Goal: Task Accomplishment & Management: Manage account settings

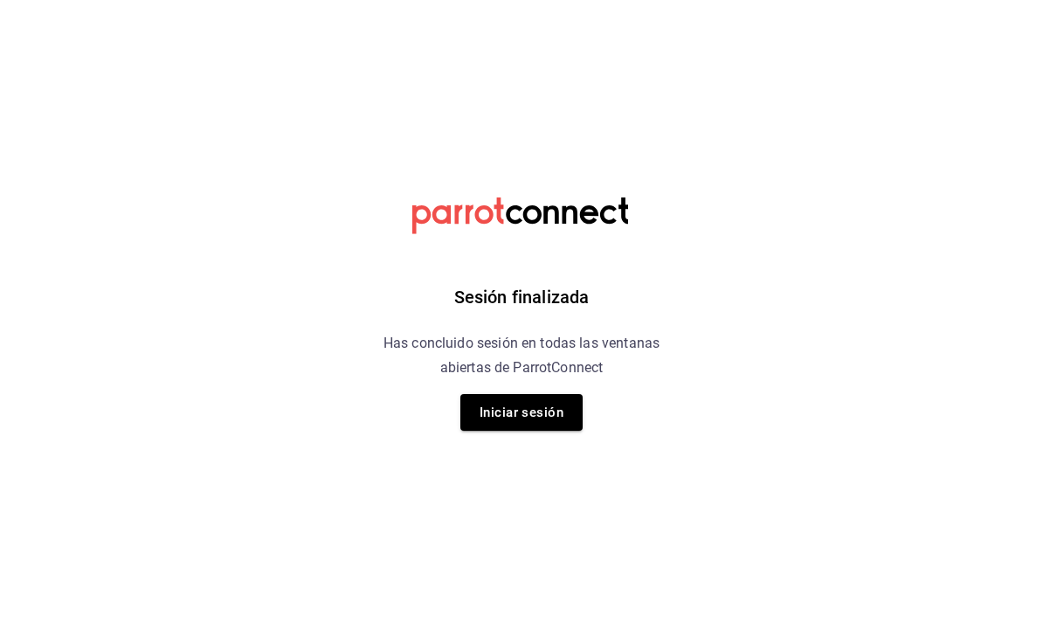
click at [460, 431] on div "Sesión finalizada Has concluido sesión en todas las ventanas abiertas de Parrot…" at bounding box center [521, 315] width 441 height 630
click at [520, 422] on button "Iniciar sesión" at bounding box center [521, 413] width 122 height 37
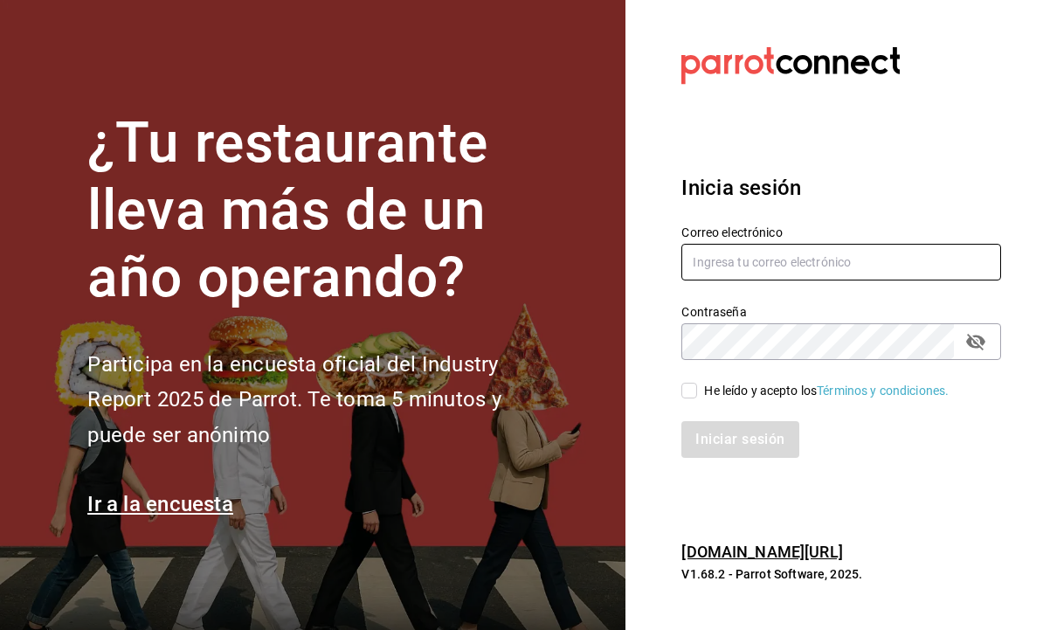
click at [827, 276] on input "text" at bounding box center [842, 262] width 320 height 37
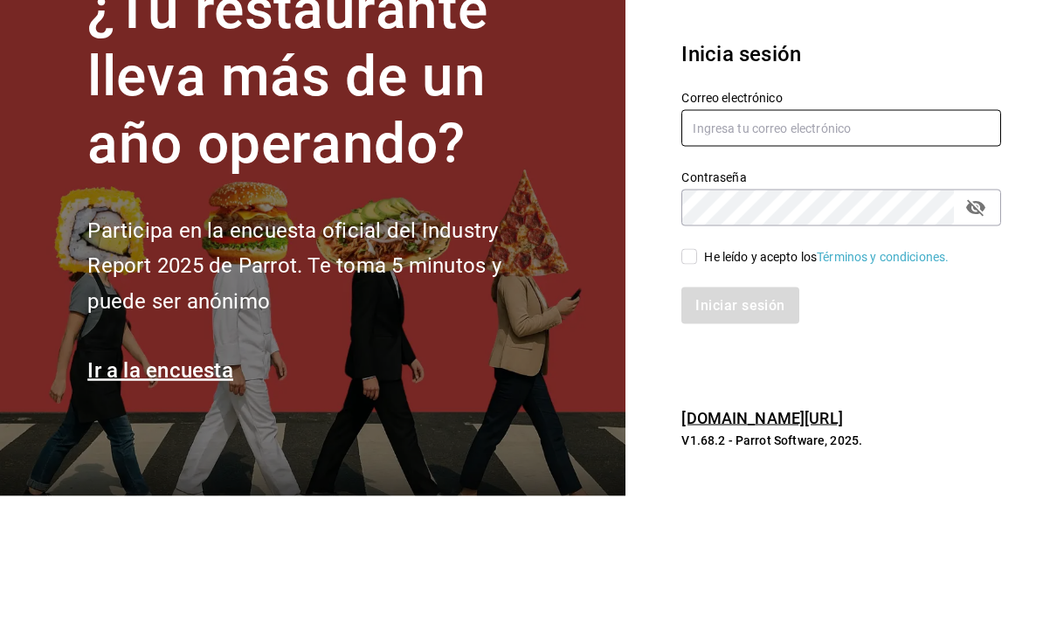
type input "[EMAIL_ADDRESS][DOMAIN_NAME]"
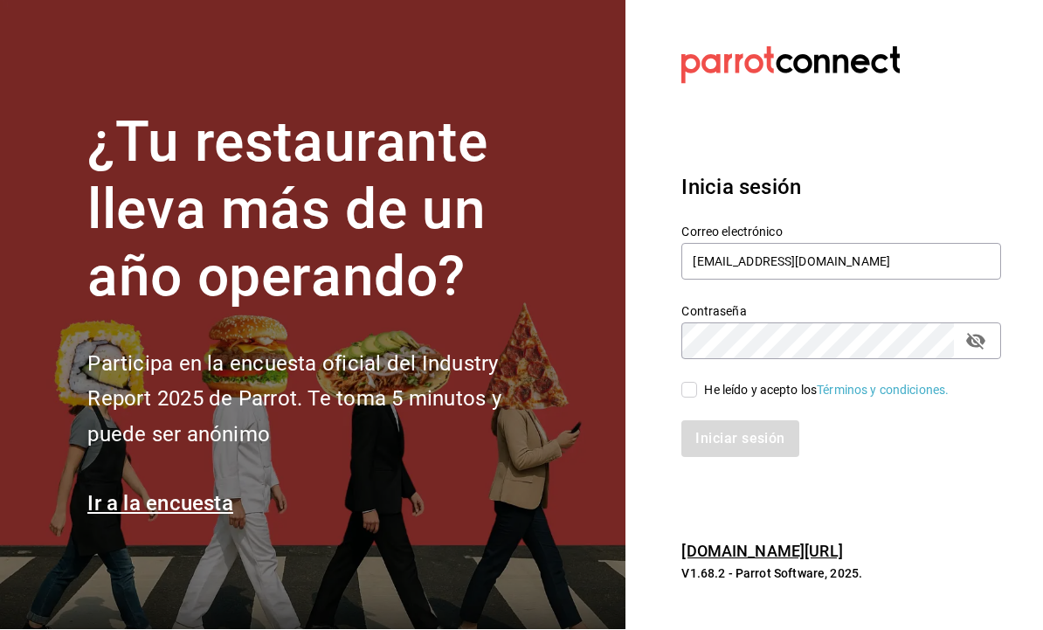
click at [691, 383] on input "He leído y acepto los Términos y condiciones." at bounding box center [690, 391] width 16 height 16
checkbox input "true"
click at [730, 421] on button "Iniciar sesión" at bounding box center [741, 439] width 119 height 37
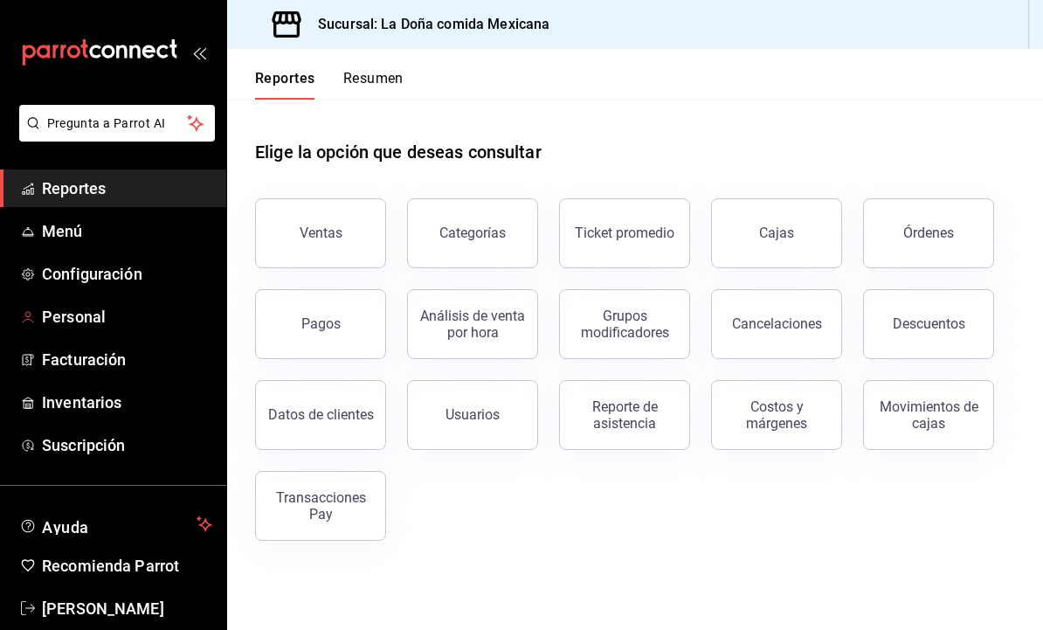
click at [164, 329] on link "Personal" at bounding box center [113, 317] width 226 height 38
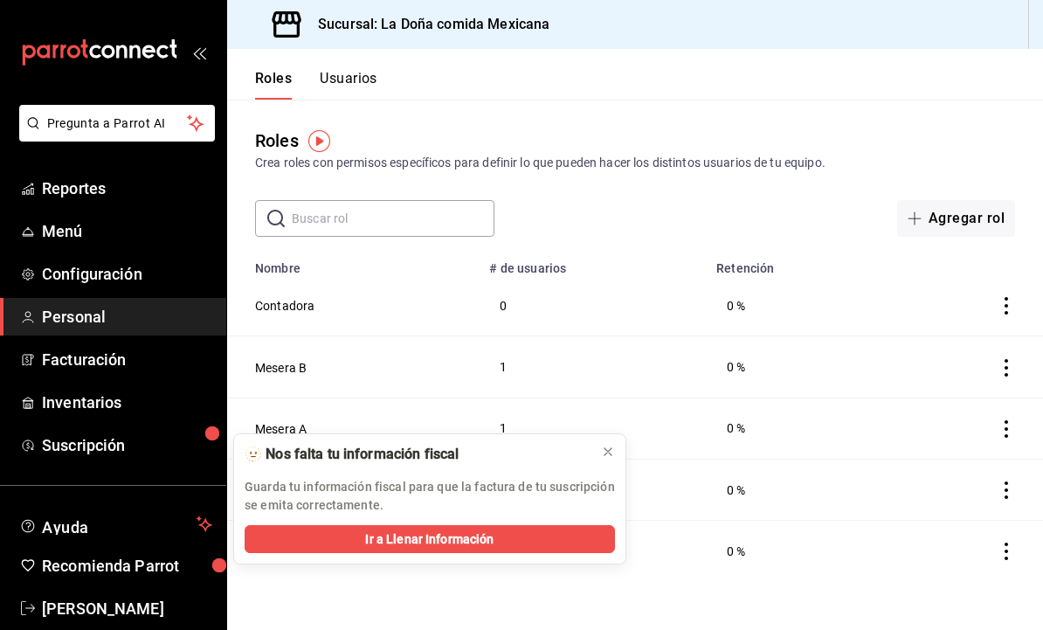
click at [608, 448] on icon at bounding box center [608, 452] width 14 height 14
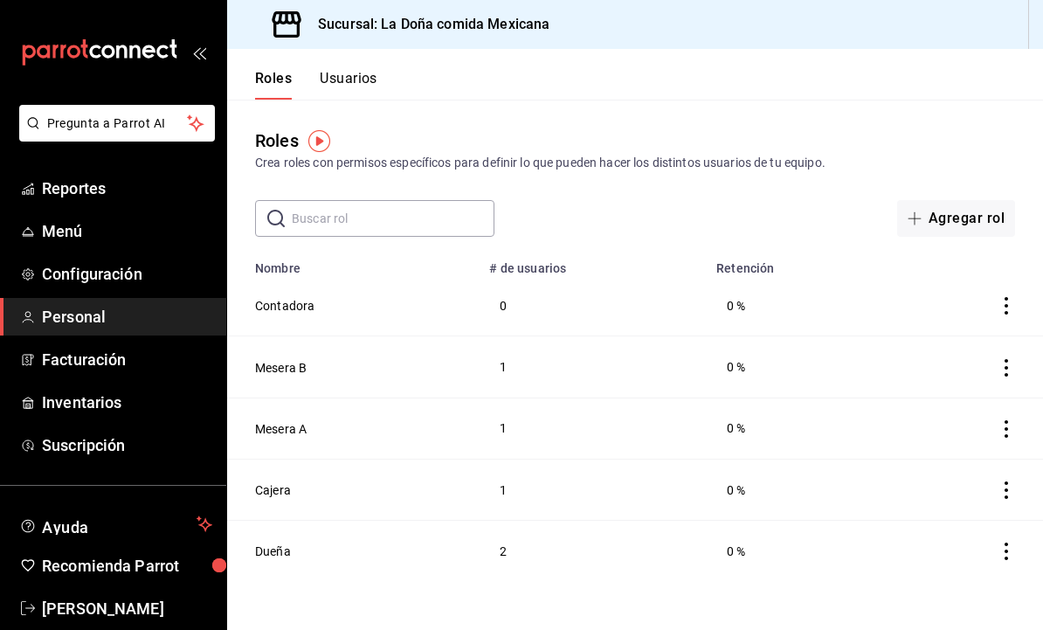
click at [350, 84] on button "Usuarios" at bounding box center [349, 85] width 58 height 30
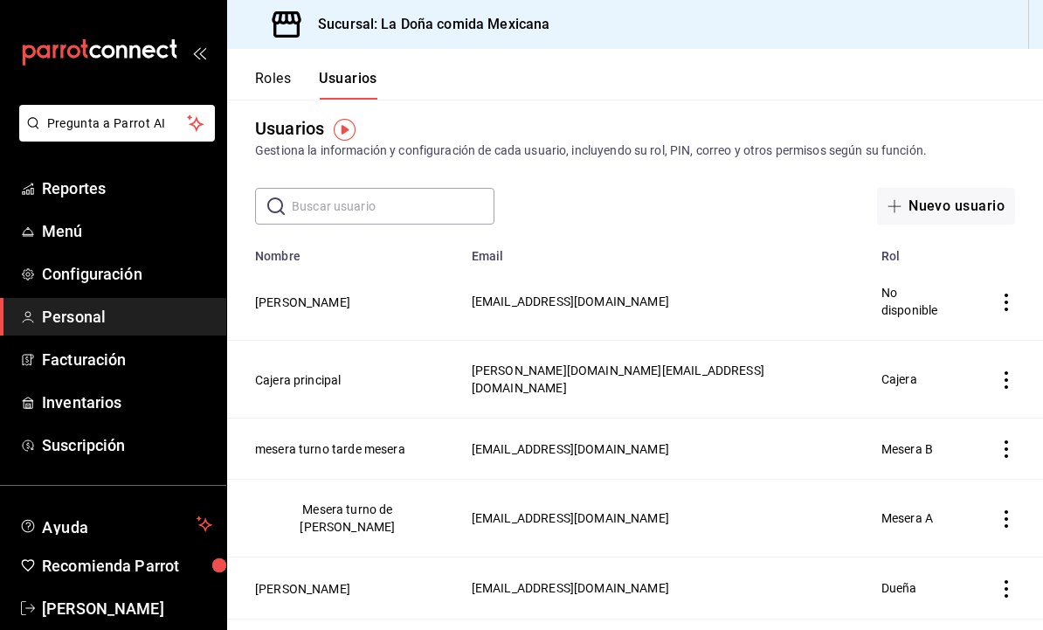
scroll to position [11, 0]
click at [270, 75] on button "Roles" at bounding box center [273, 85] width 36 height 30
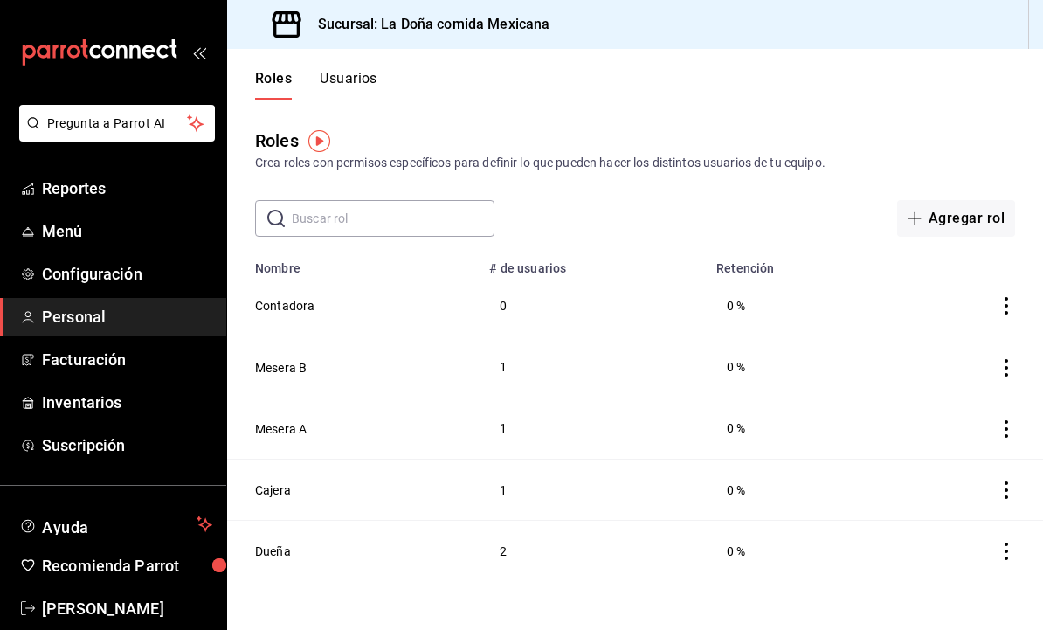
click at [397, 301] on td "Contadora" at bounding box center [353, 305] width 252 height 61
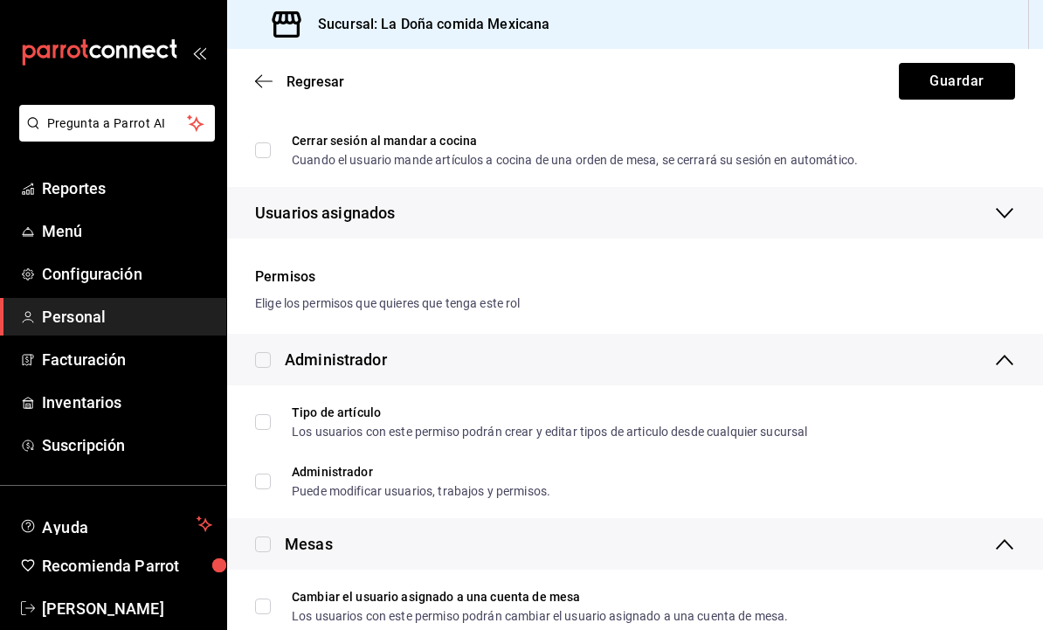
scroll to position [254, 0]
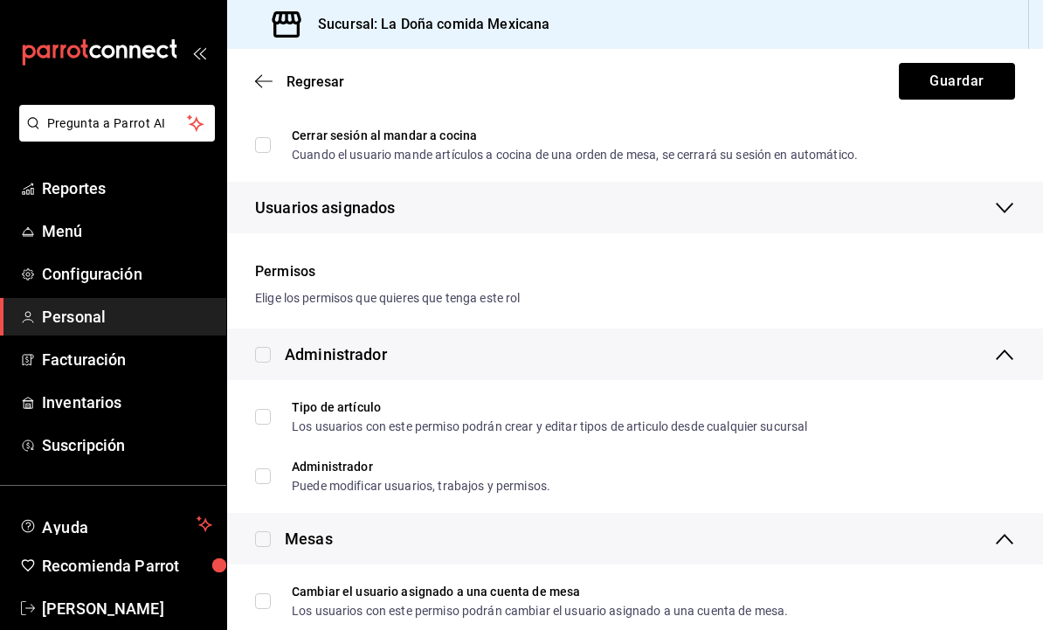
click at [261, 362] on input "checkbox" at bounding box center [263, 355] width 16 height 16
checkbox input "true"
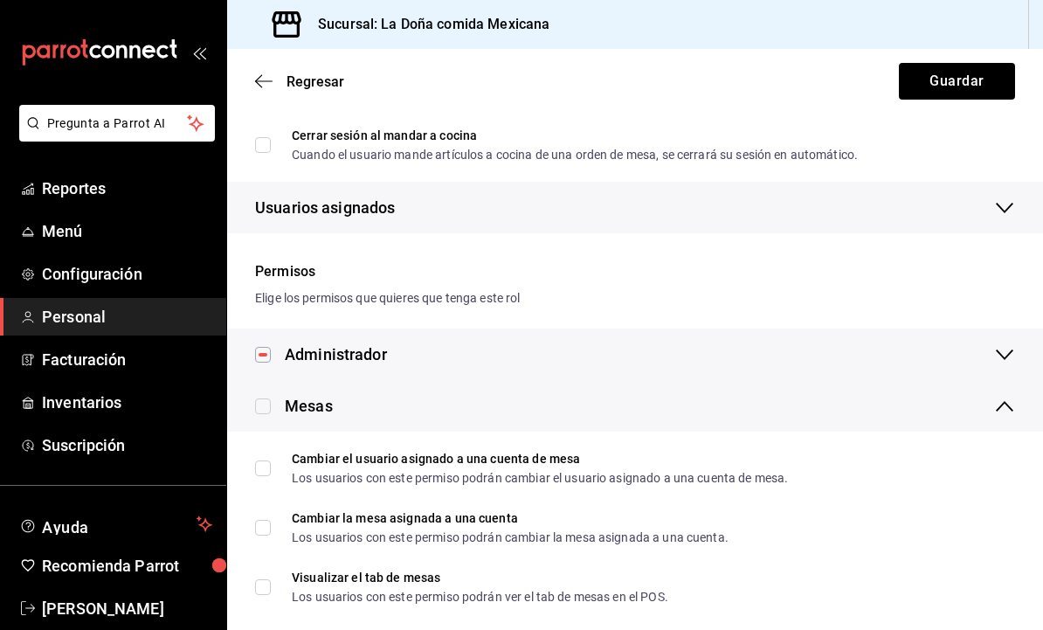
click at [294, 362] on div "Administrador" at bounding box center [336, 355] width 102 height 24
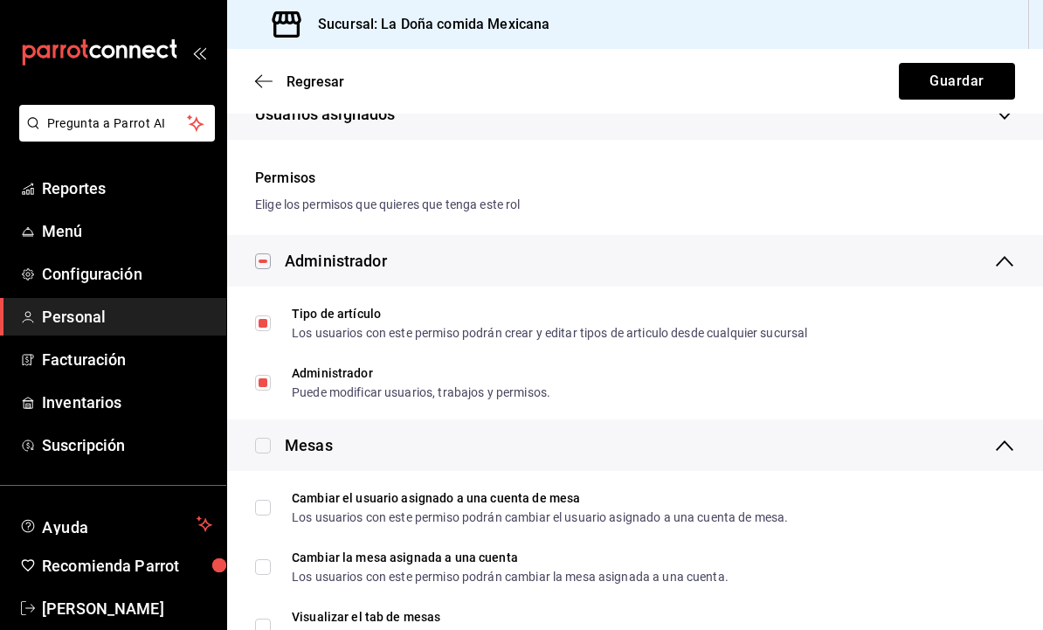
scroll to position [350, 0]
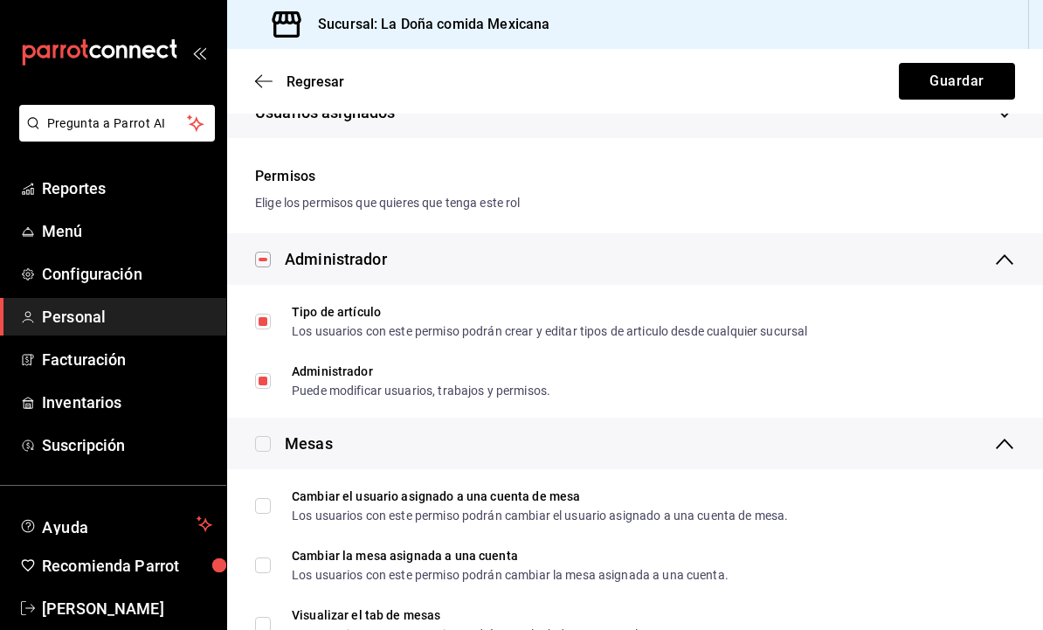
click at [263, 79] on icon "button" at bounding box center [263, 81] width 17 height 16
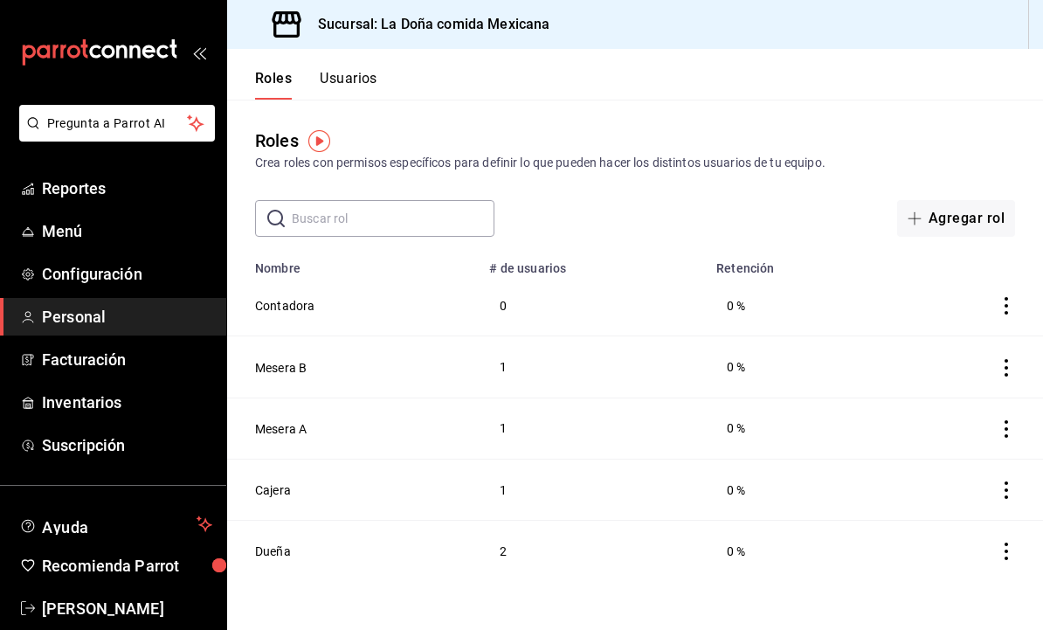
click at [267, 311] on button "Contadora" at bounding box center [284, 305] width 59 height 17
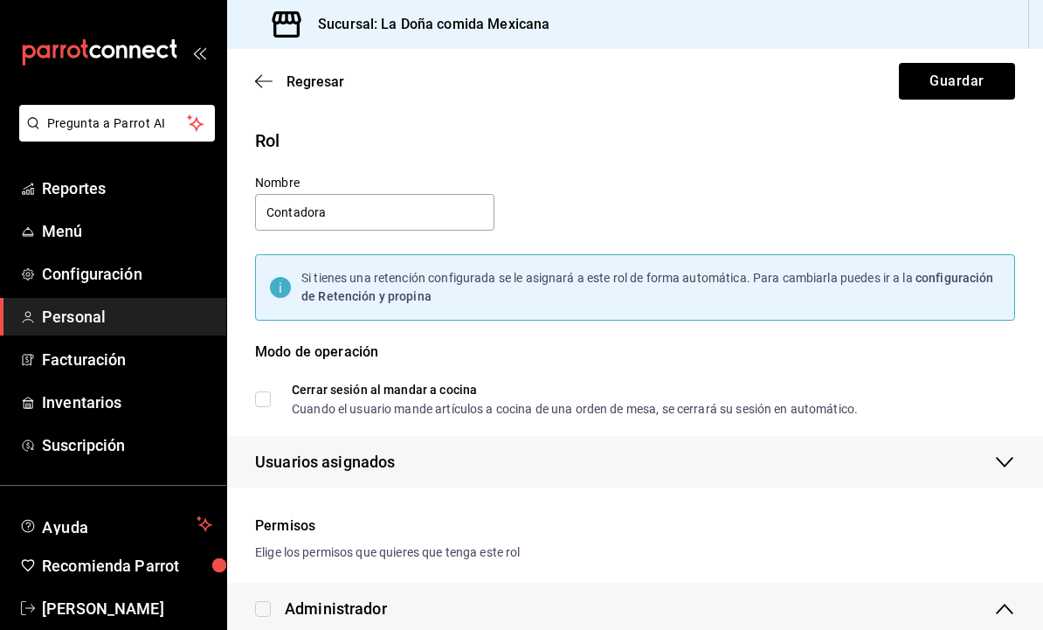
click at [192, 58] on icon "open_drawer_menu" at bounding box center [199, 52] width 14 height 14
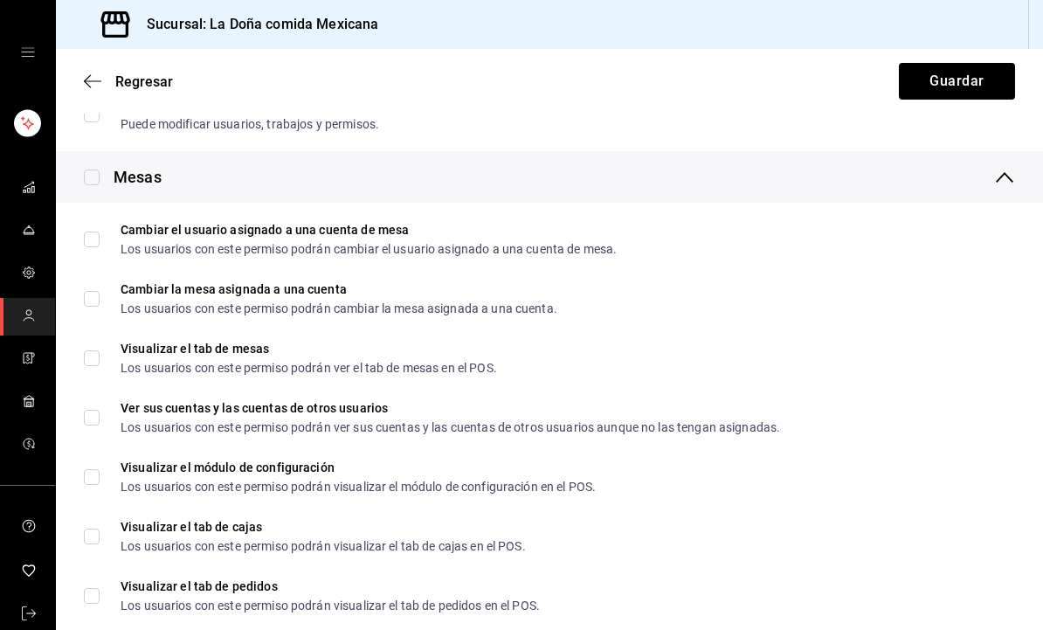
scroll to position [635, 0]
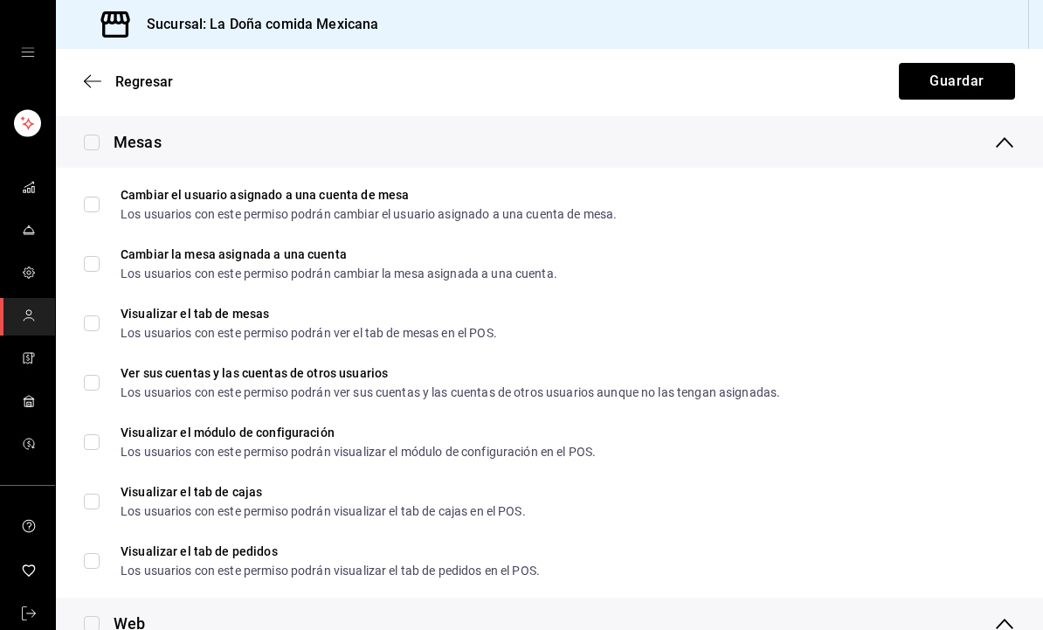
click at [97, 146] on input "checkbox" at bounding box center [92, 143] width 16 height 16
checkbox input "true"
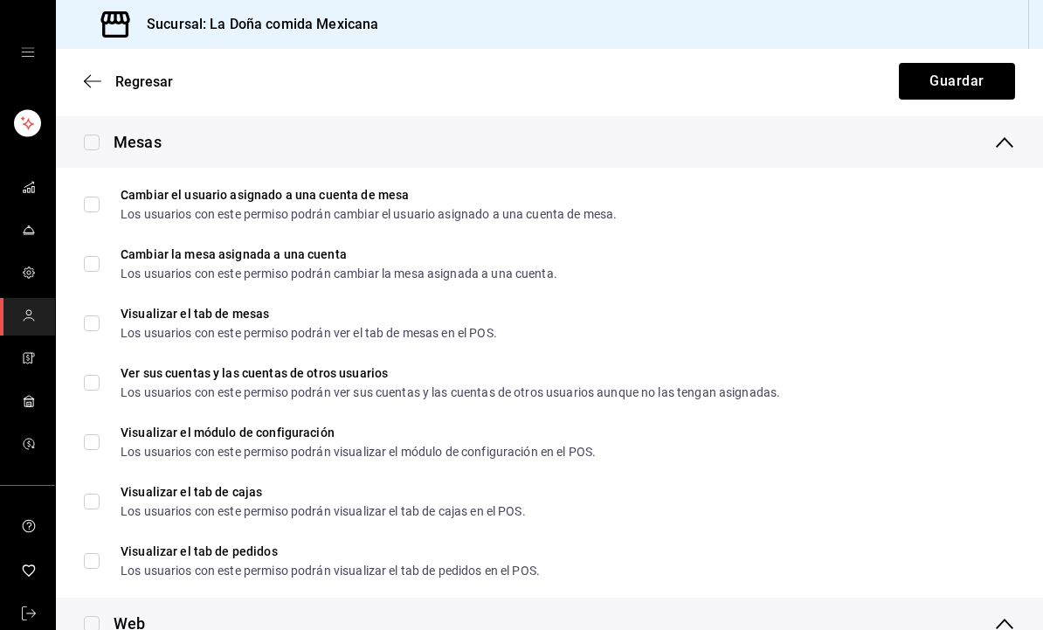
checkbox input "true"
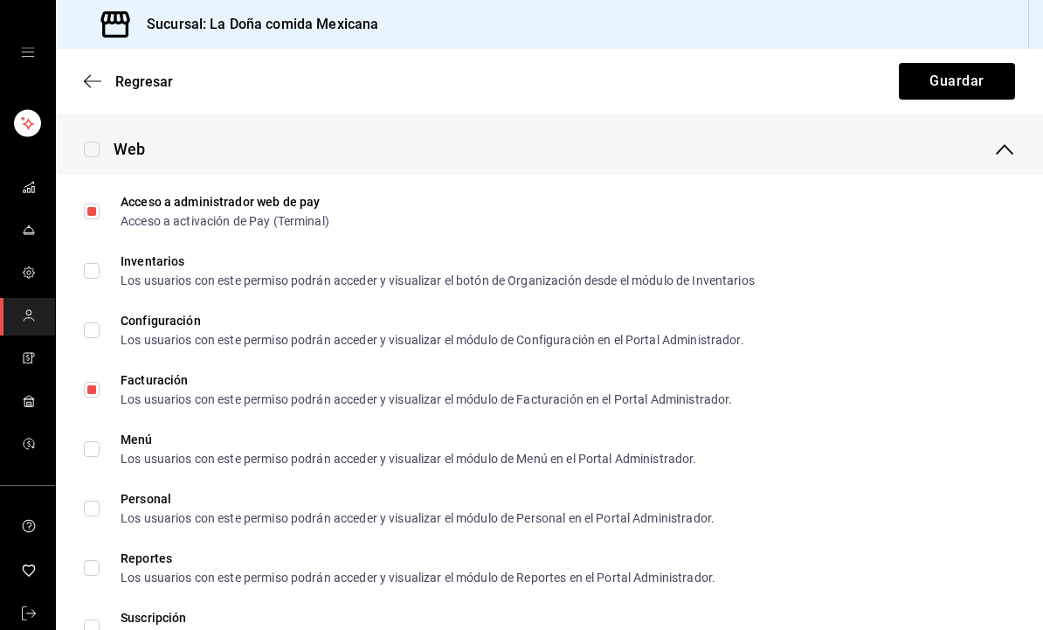
scroll to position [678, 0]
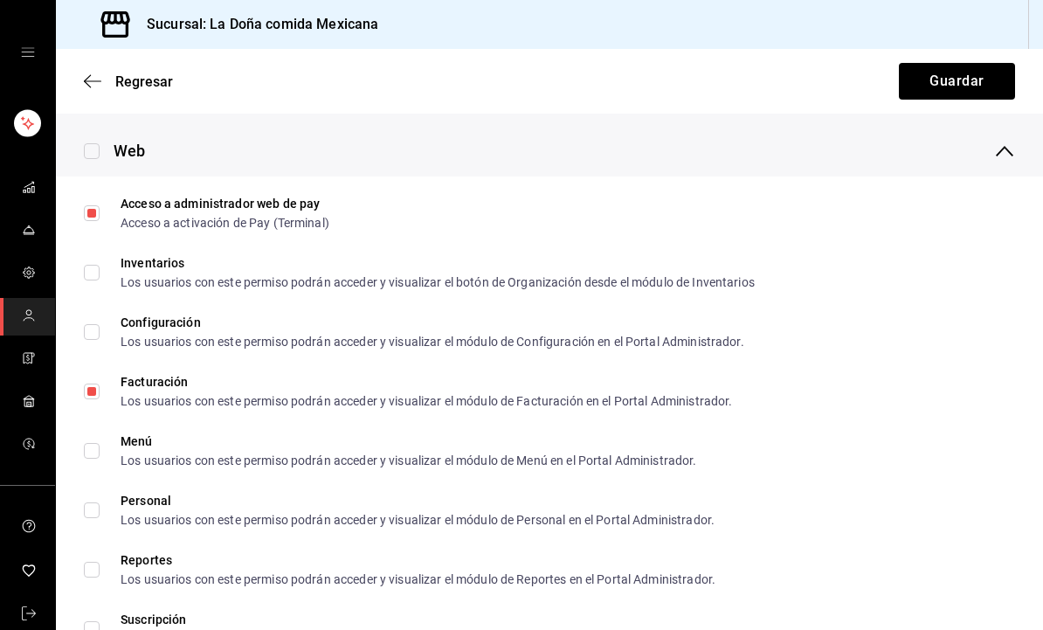
click at [93, 147] on input "checkbox" at bounding box center [92, 151] width 16 height 16
checkbox input "true"
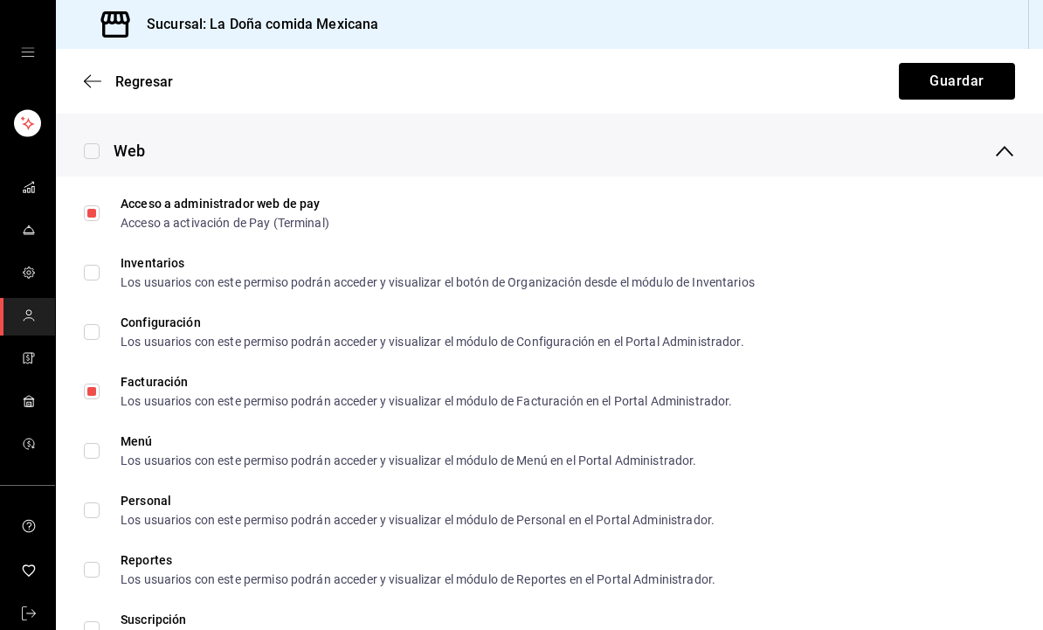
checkbox input "true"
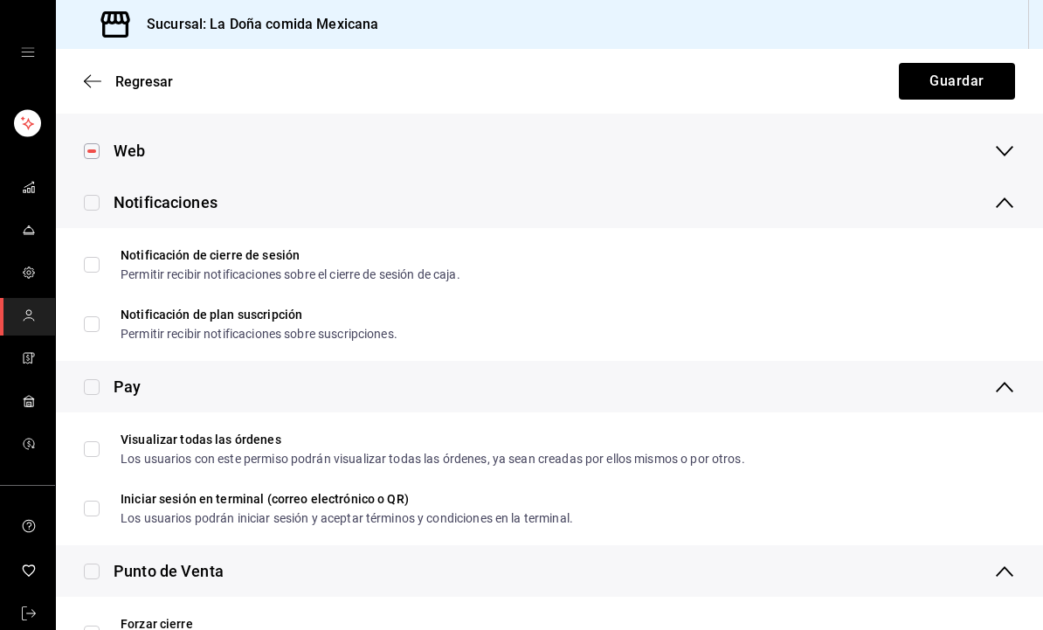
click at [164, 199] on div "Notificaciones" at bounding box center [166, 202] width 104 height 24
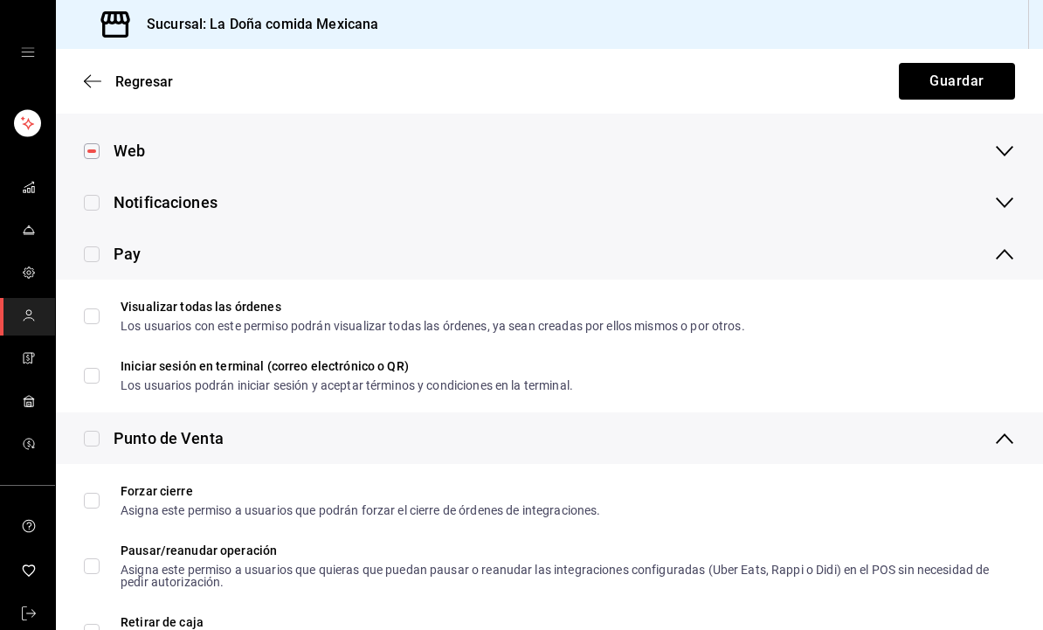
click at [153, 203] on div "Notificaciones" at bounding box center [166, 202] width 104 height 24
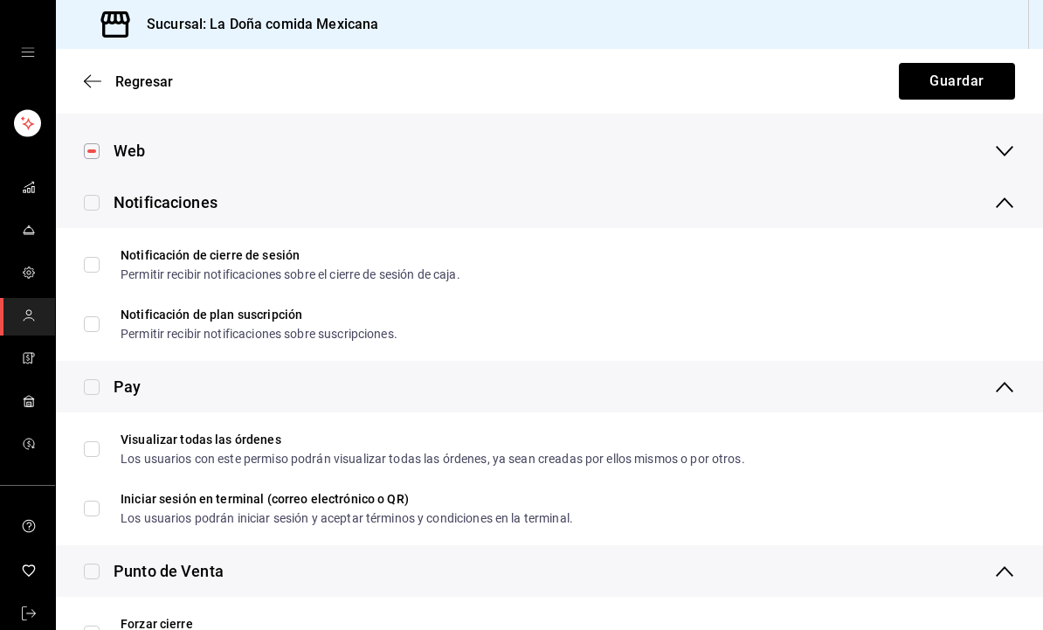
click at [149, 149] on div "Web" at bounding box center [549, 151] width 987 height 52
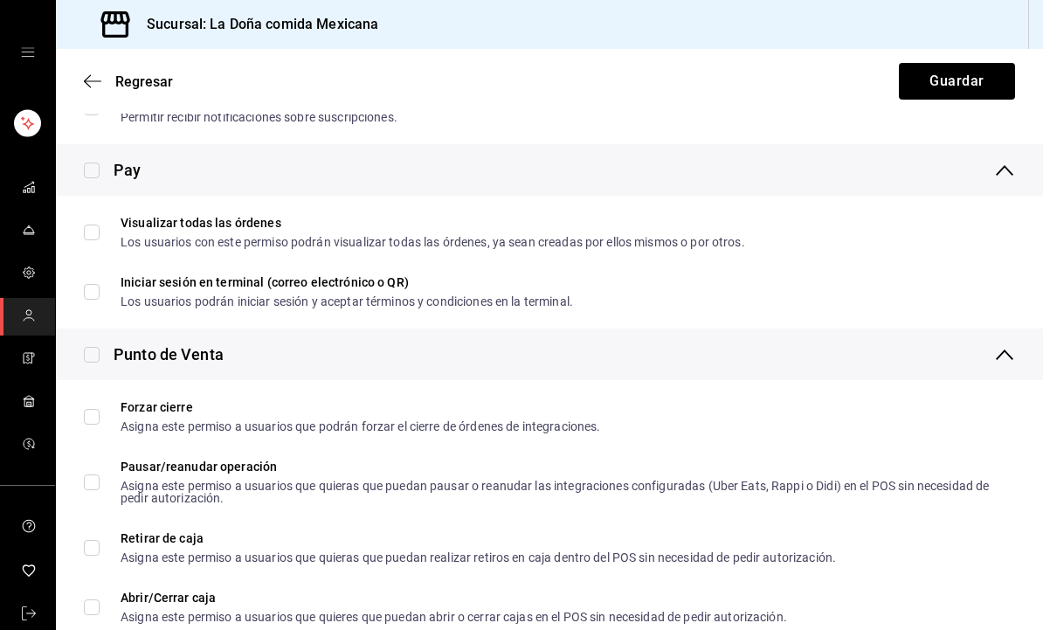
scroll to position [1383, 0]
click at [95, 164] on input "checkbox" at bounding box center [92, 171] width 16 height 16
checkbox input "true"
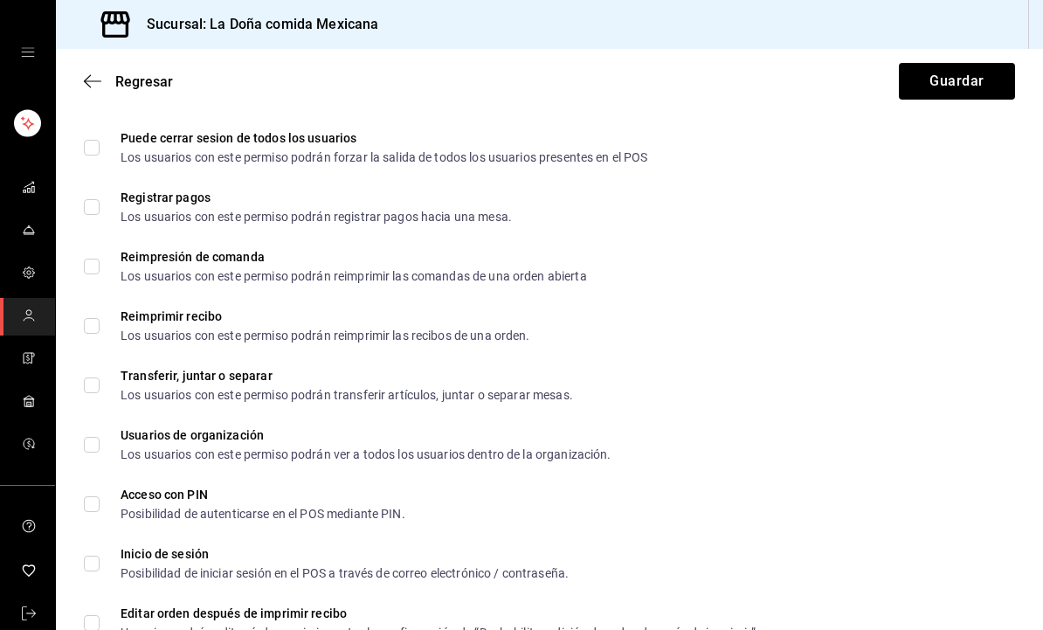
scroll to position [2542, 0]
click at [923, 74] on button "Guardar" at bounding box center [957, 81] width 116 height 37
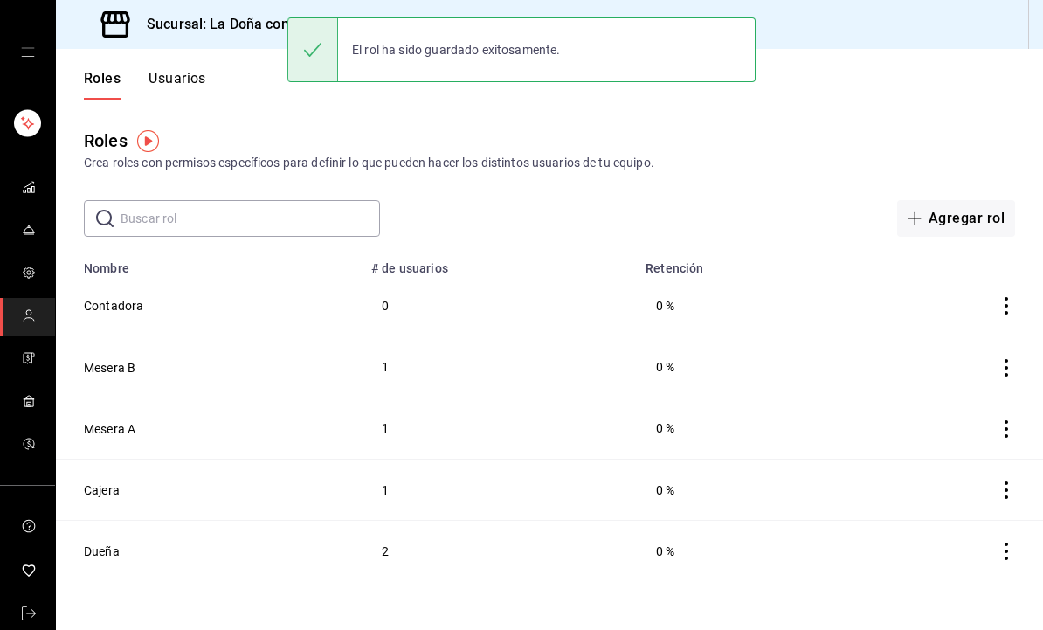
click at [184, 82] on button "Usuarios" at bounding box center [178, 85] width 58 height 30
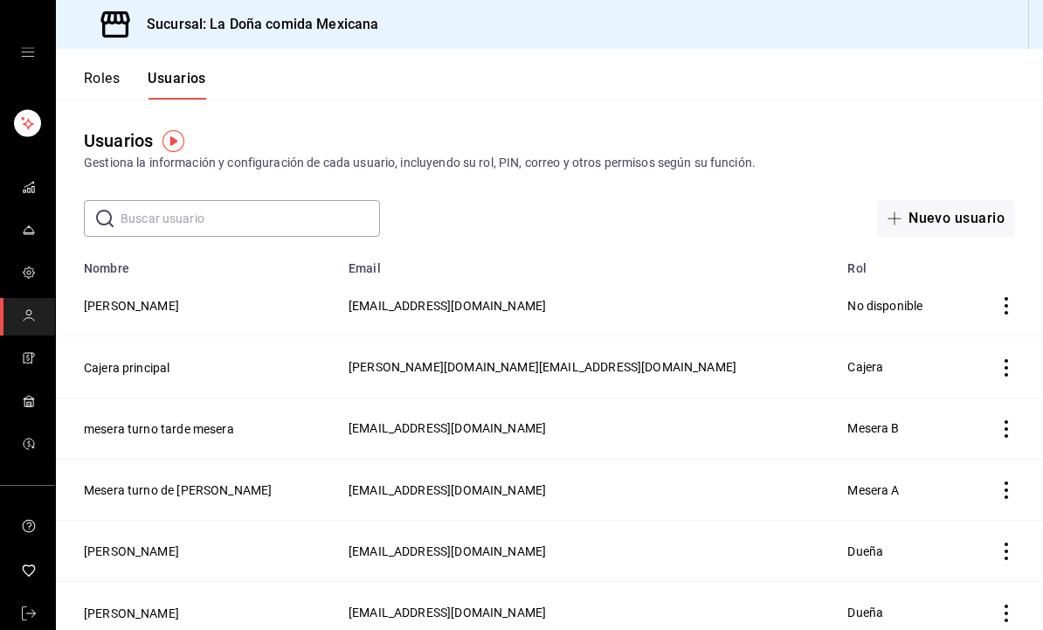
click at [142, 315] on button "DEYA contadora" at bounding box center [131, 305] width 95 height 17
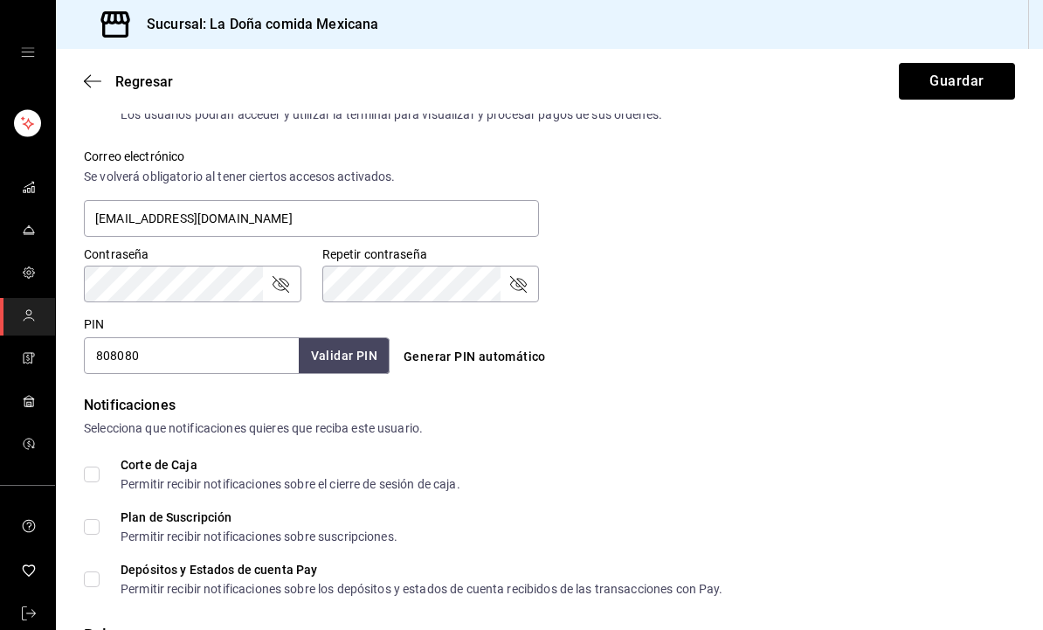
scroll to position [624, 0]
click at [281, 280] on icon "passwordField" at bounding box center [281, 282] width 17 height 17
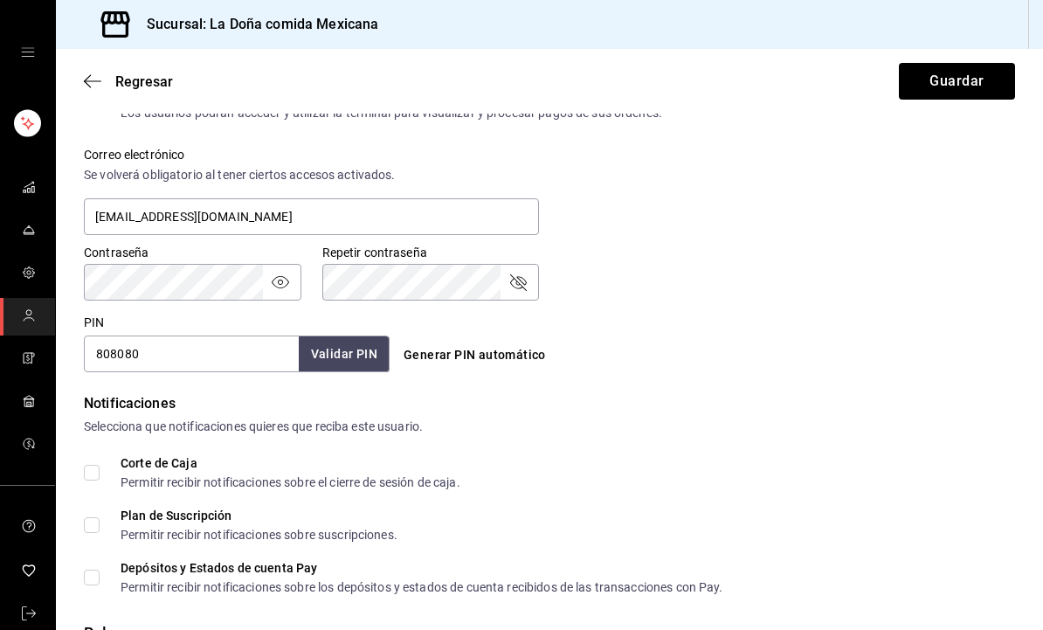
click at [277, 289] on icon "passwordField" at bounding box center [280, 282] width 21 height 21
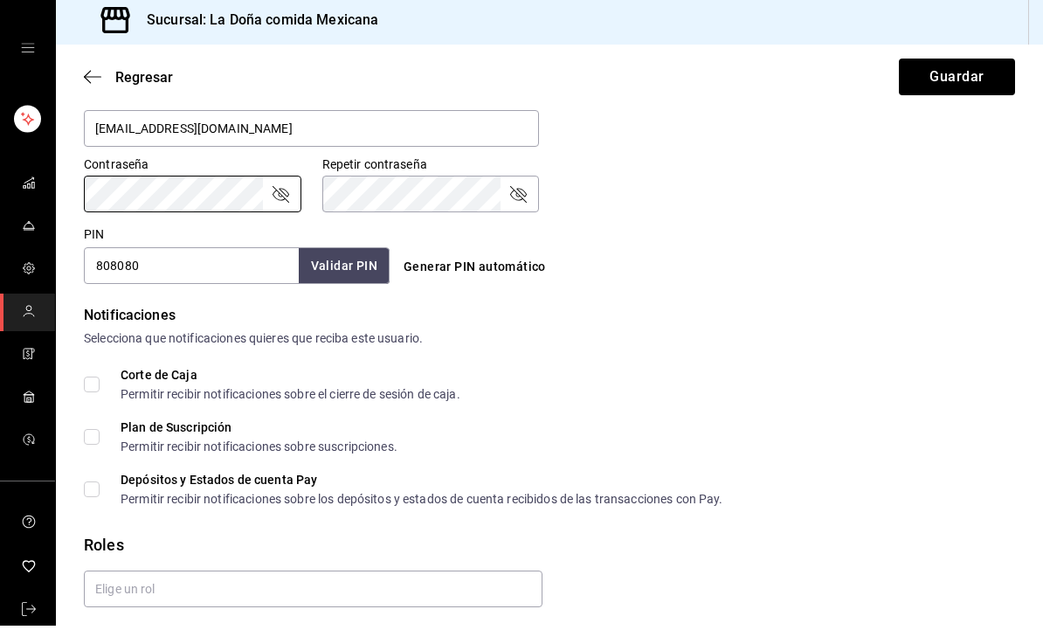
scroll to position [59, 0]
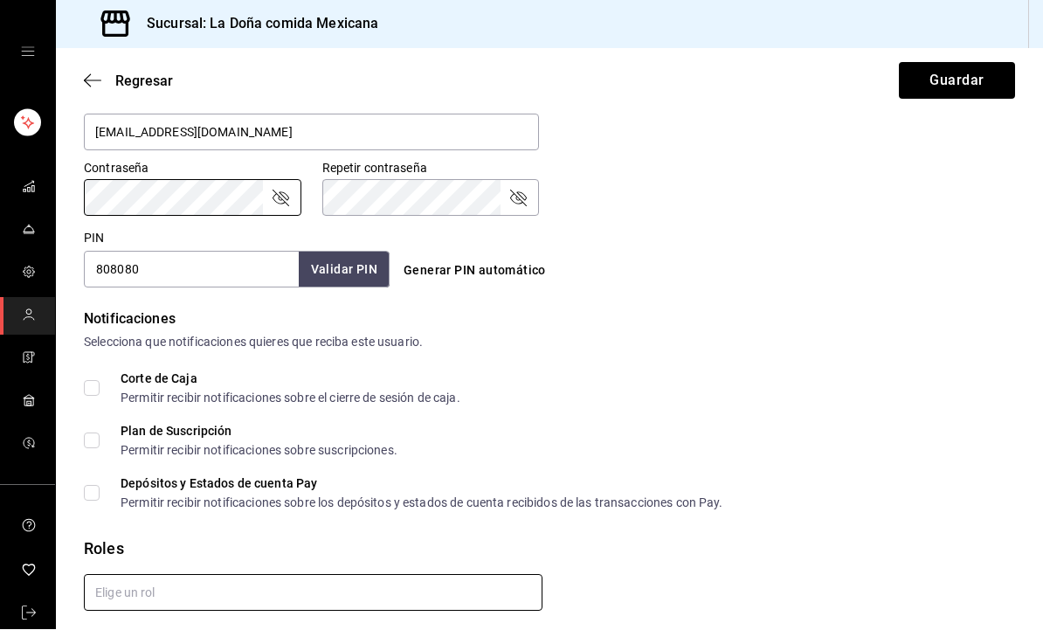
click at [104, 575] on input "text" at bounding box center [313, 593] width 459 height 37
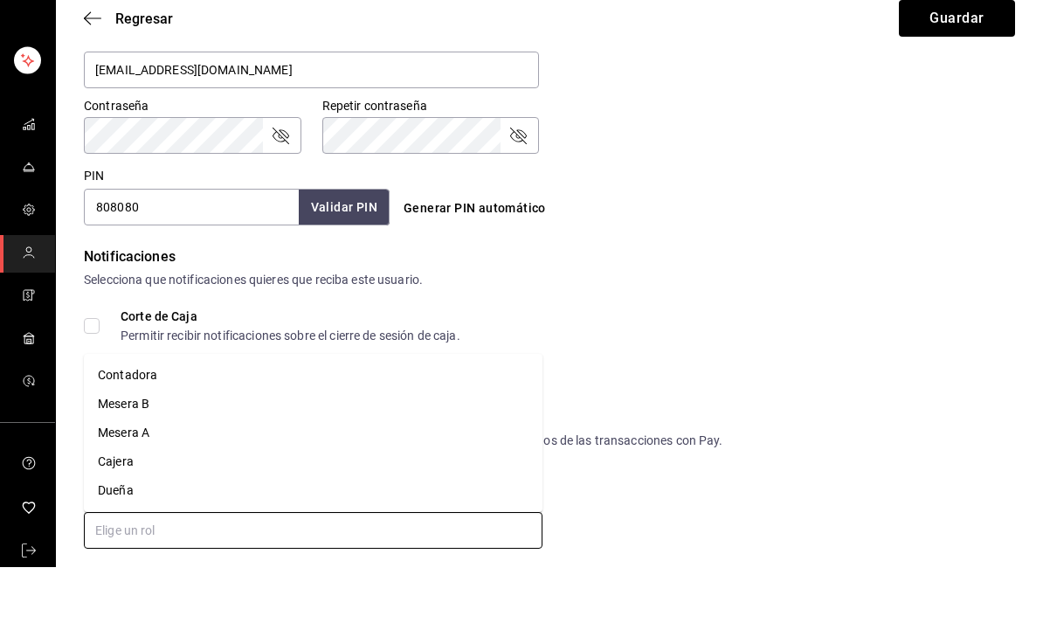
click at [115, 424] on li "Contadora" at bounding box center [313, 438] width 459 height 29
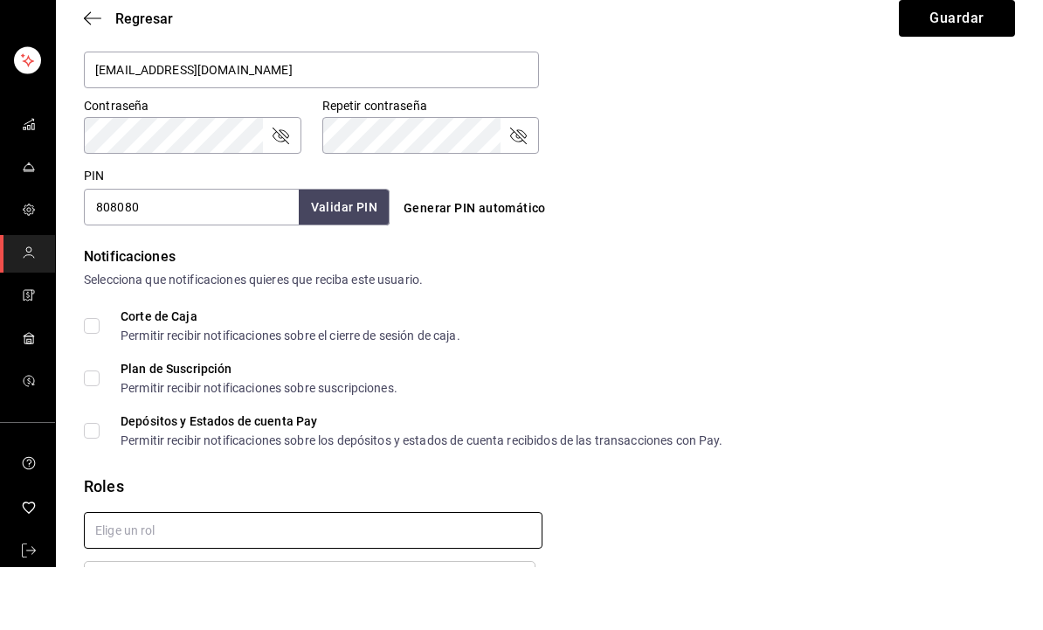
checkbox input "true"
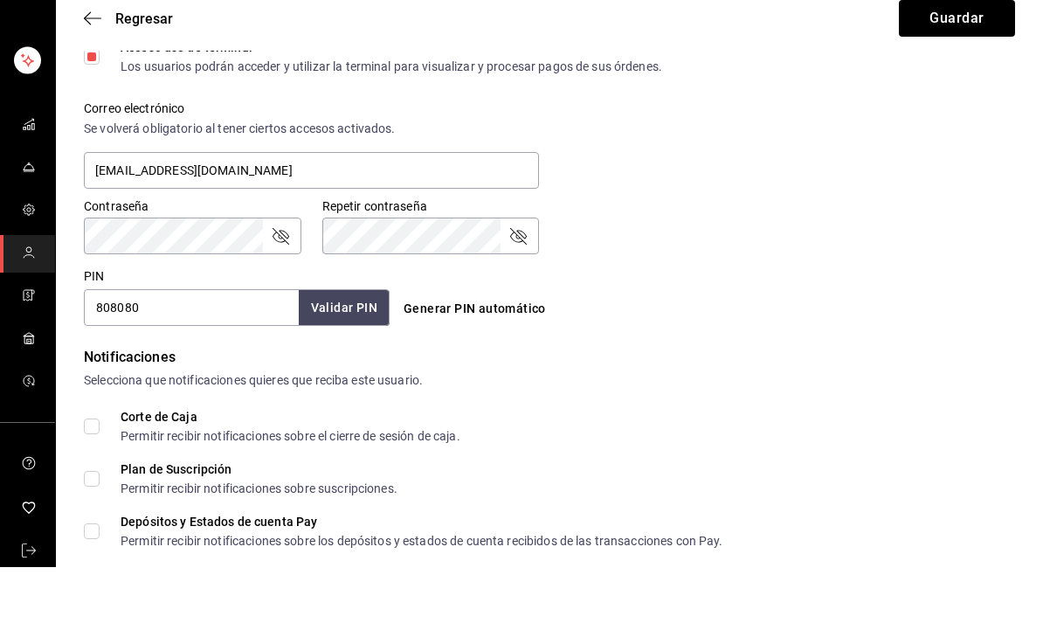
scroll to position [610, 0]
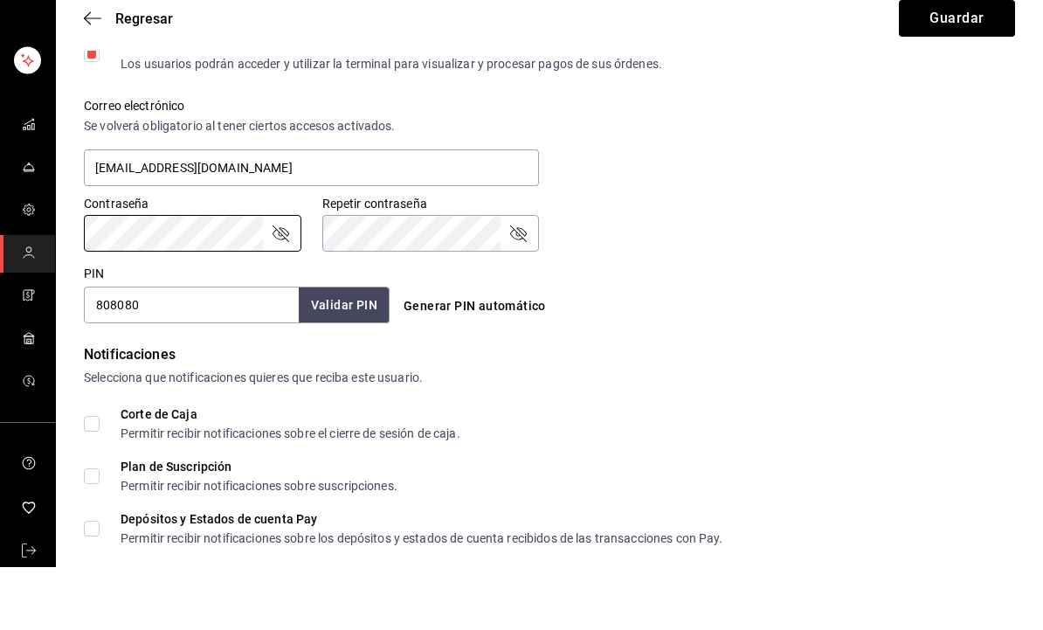
click at [287, 286] on icon "passwordField" at bounding box center [280, 296] width 21 height 21
click at [519, 286] on icon "passwordField" at bounding box center [518, 296] width 21 height 21
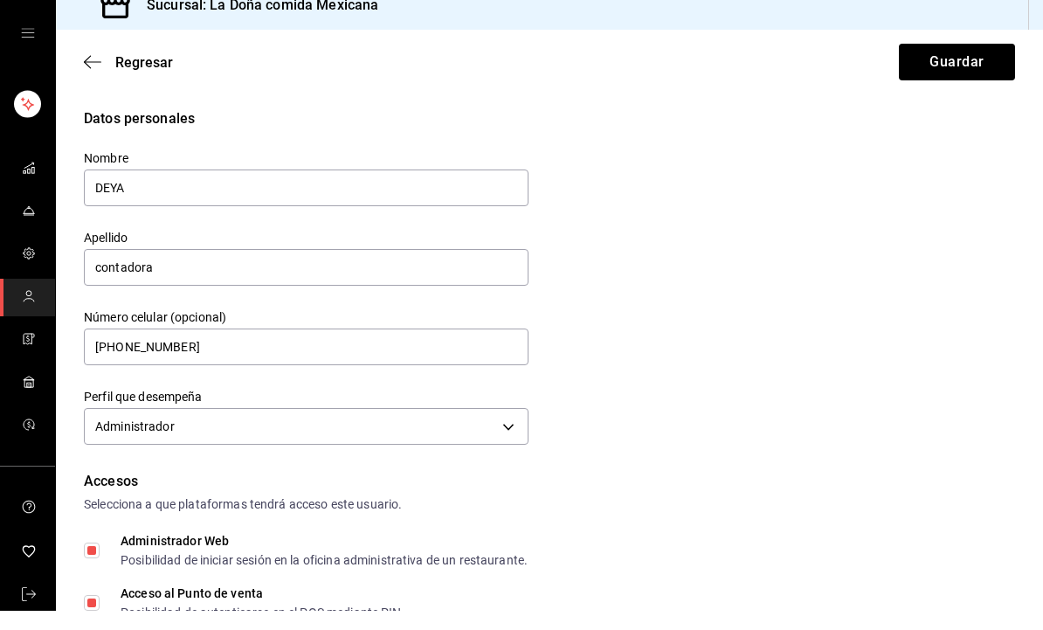
scroll to position [0, 0]
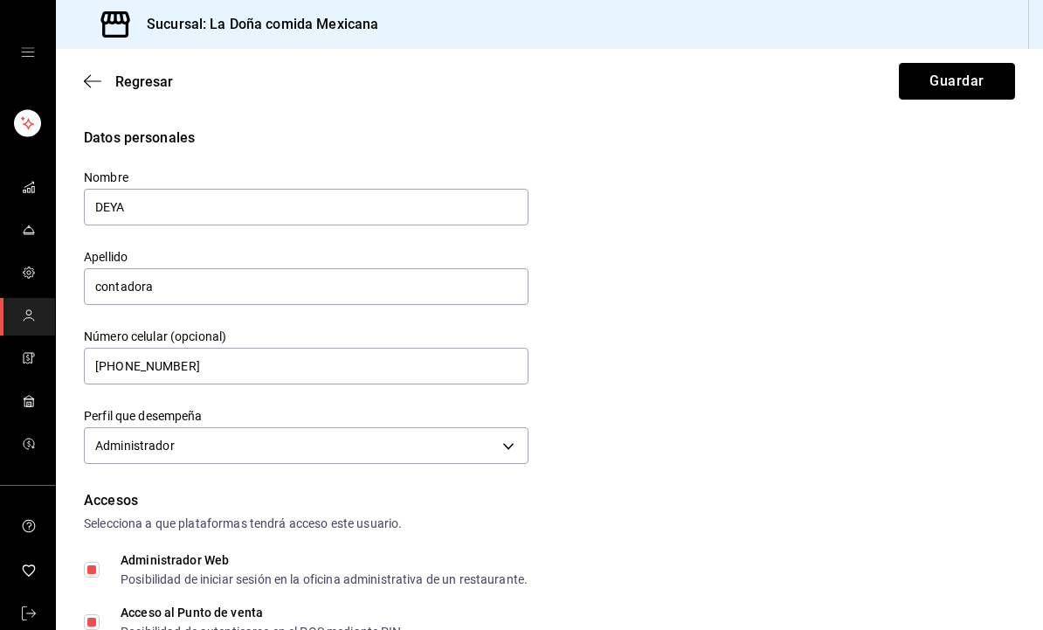
click at [975, 89] on button "Guardar" at bounding box center [957, 81] width 116 height 37
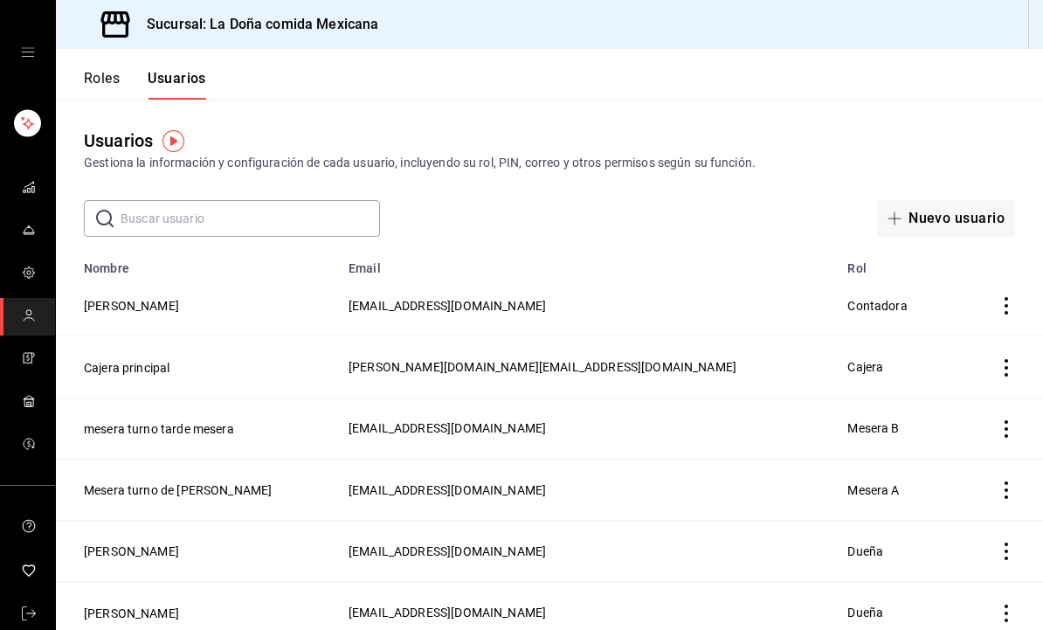
click at [15, 59] on div "mailbox folders" at bounding box center [27, 52] width 55 height 105
click at [24, 47] on icon "open drawer" at bounding box center [28, 52] width 14 height 14
